Goal: Find specific page/section: Find specific page/section

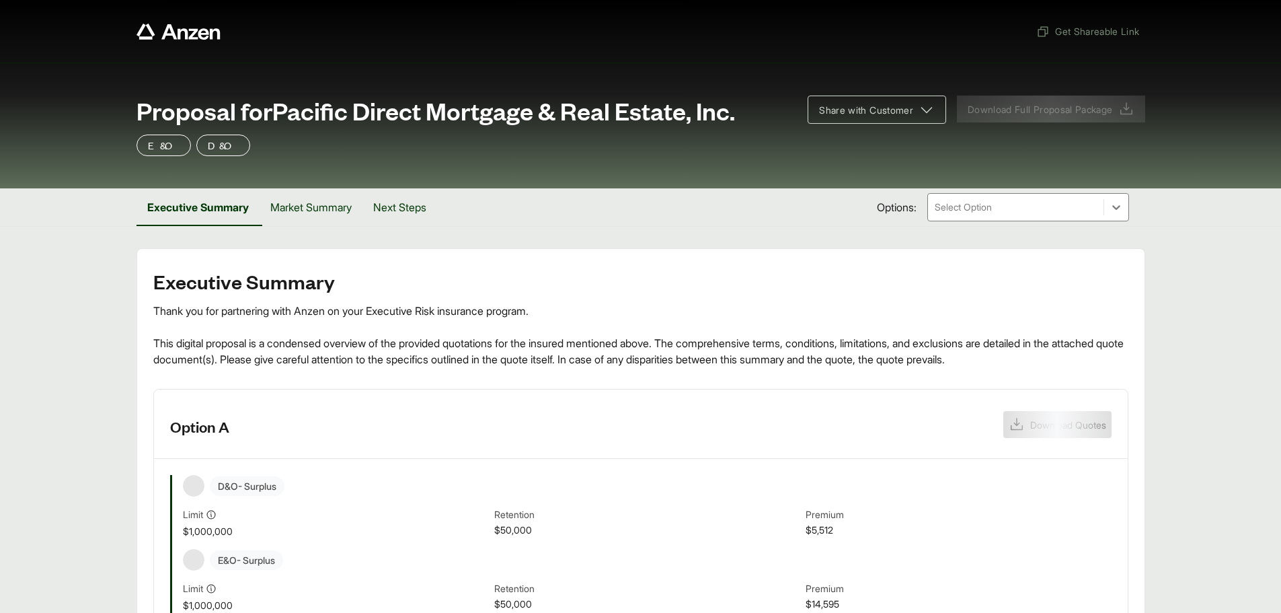
click at [539, 402] on header "Option A Download Quotes" at bounding box center [641, 423] width 974 height 69
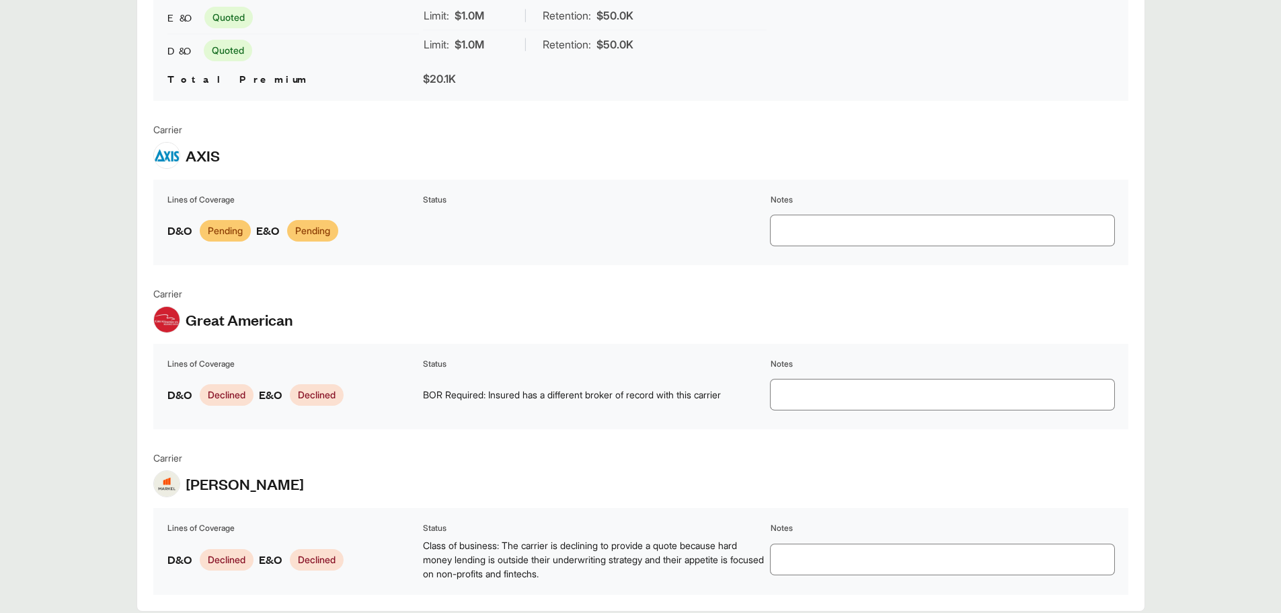
scroll to position [1802, 0]
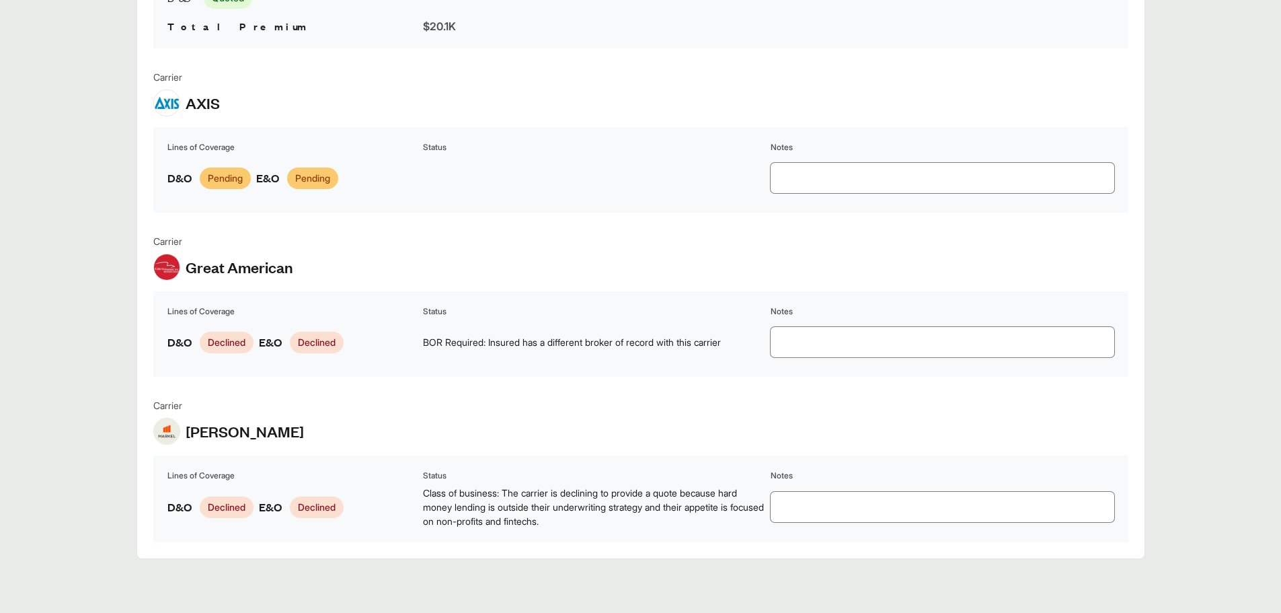
click at [537, 364] on table "Lines of Coverage Status Notes D&O Declined E&O Declined BOR Required: Insured …" at bounding box center [640, 333] width 975 height 85
click at [537, 353] on td "BOR Required: Insured has a different broker of record with this carrier" at bounding box center [594, 342] width 345 height 42
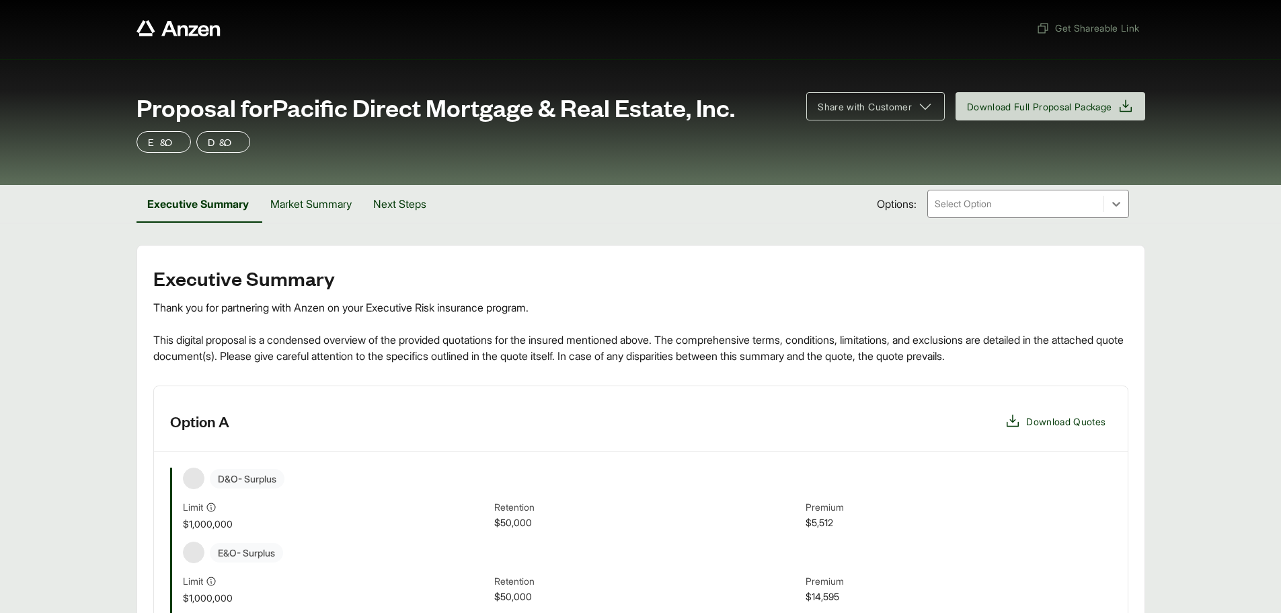
scroll to position [0, 0]
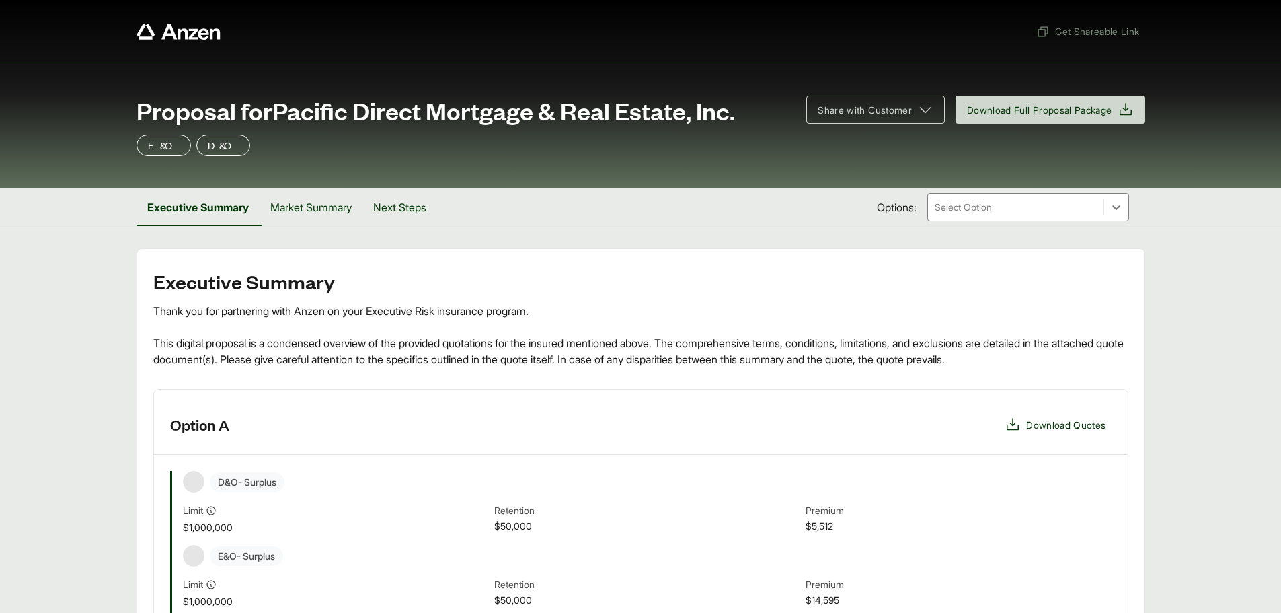
click at [477, 332] on div "Thank you for partnering with Anzen on your Executive Risk insurance program. T…" at bounding box center [640, 335] width 975 height 65
click at [349, 201] on button "Market Summary" at bounding box center [311, 207] width 103 height 38
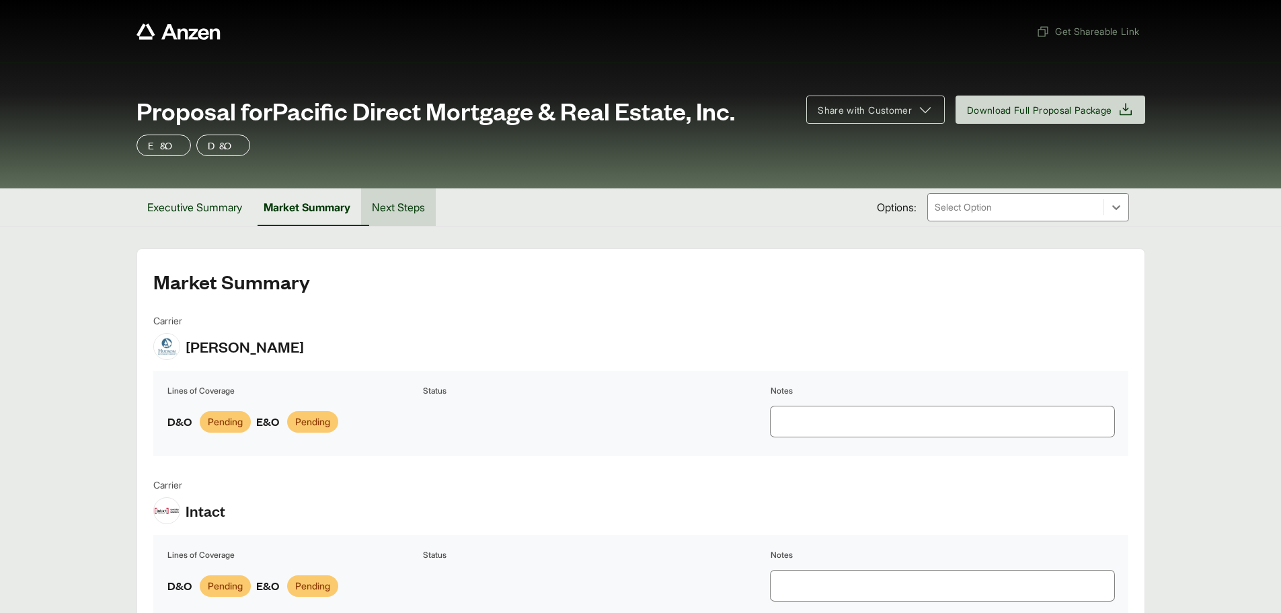
click at [409, 202] on button "Next Steps" at bounding box center [398, 207] width 75 height 38
